Goal: Task Accomplishment & Management: Manage account settings

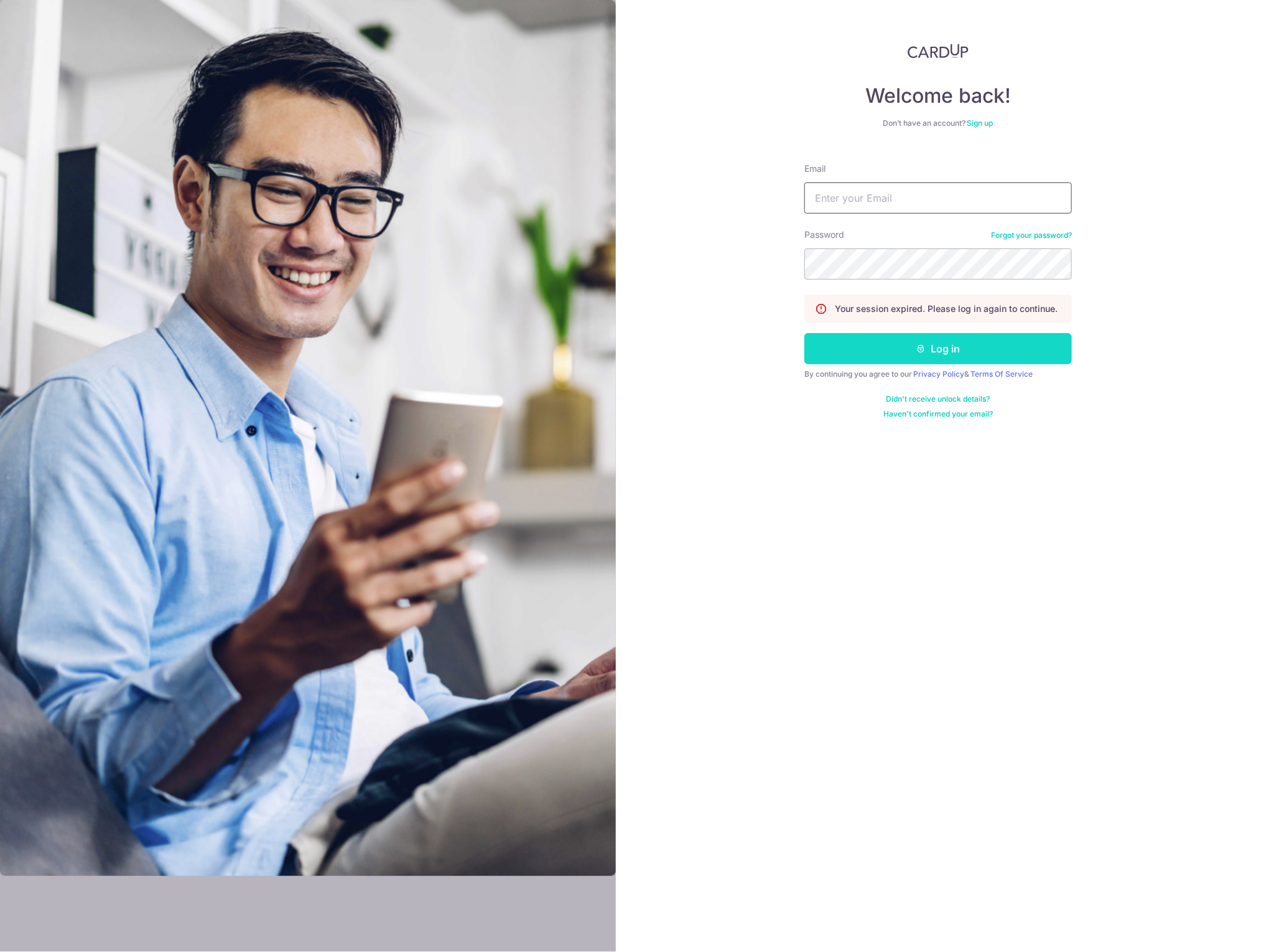
type input "[EMAIL_ADDRESS][DOMAIN_NAME]"
click at [900, 338] on button "Log in" at bounding box center [938, 348] width 267 height 31
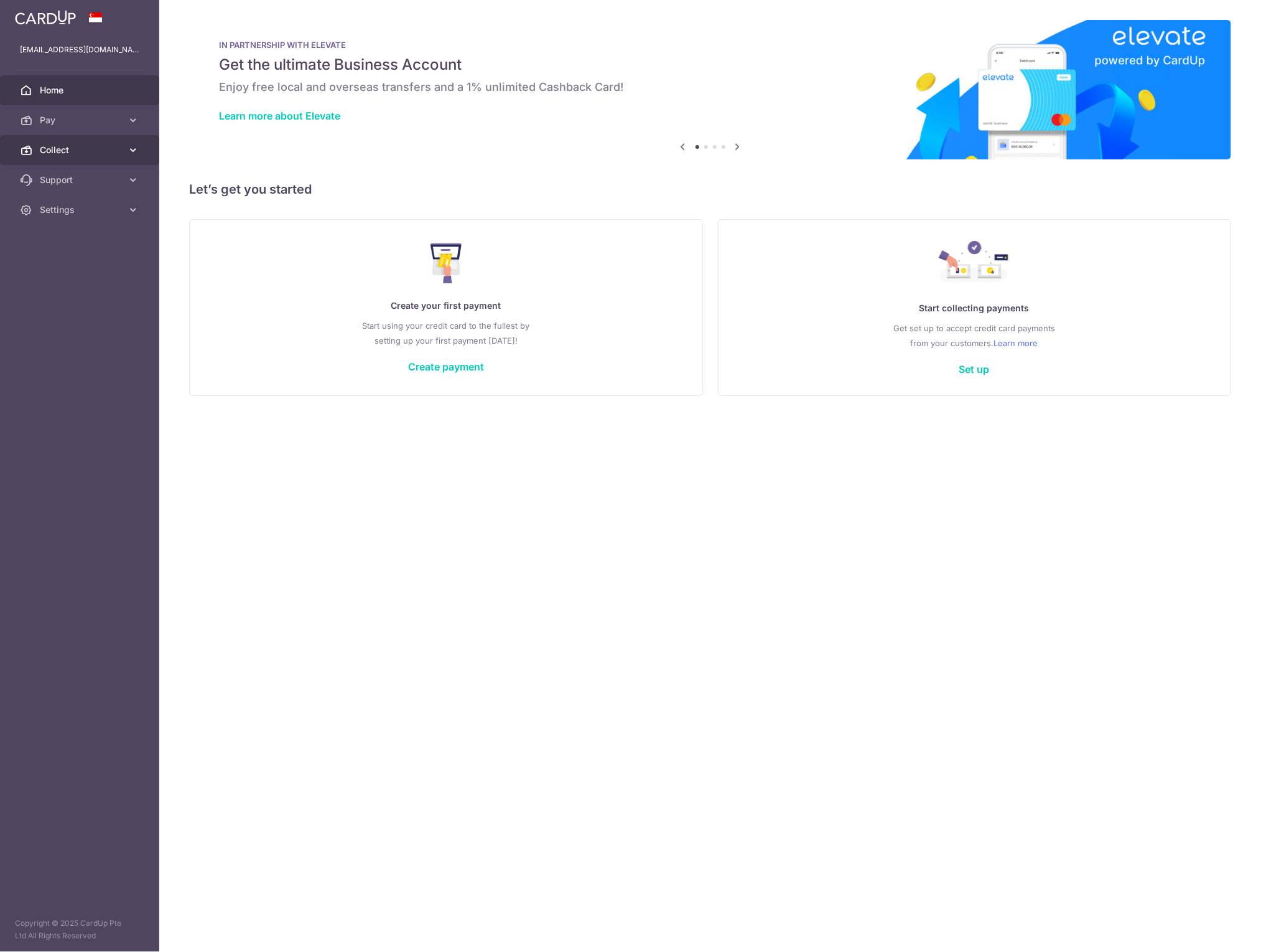
click at [56, 150] on span "Collect" at bounding box center [81, 151] width 82 height 13
click at [76, 185] on span "Dashboard" at bounding box center [81, 180] width 82 height 13
